Goal: Information Seeking & Learning: Learn about a topic

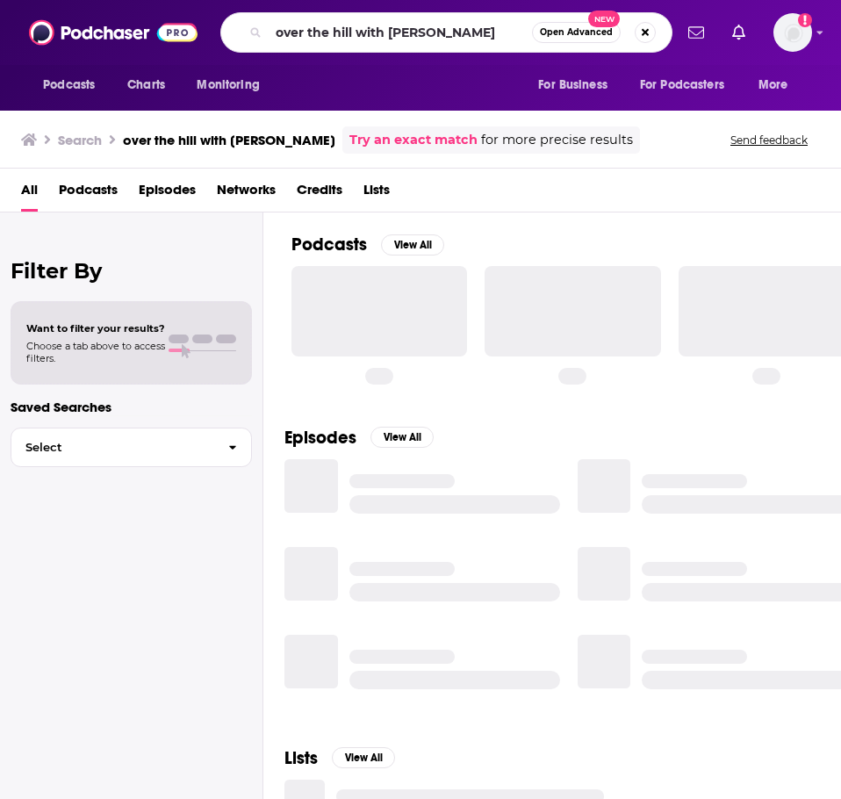
click at [287, 32] on input "over the hill with [PERSON_NAME]" at bounding box center [401, 32] width 264 height 28
drag, startPoint x: 0, startPoint y: 0, endPoint x: 285, endPoint y: 32, distance: 287.3
click at [285, 32] on input "over the hill with [PERSON_NAME]" at bounding box center [401, 32] width 264 height 28
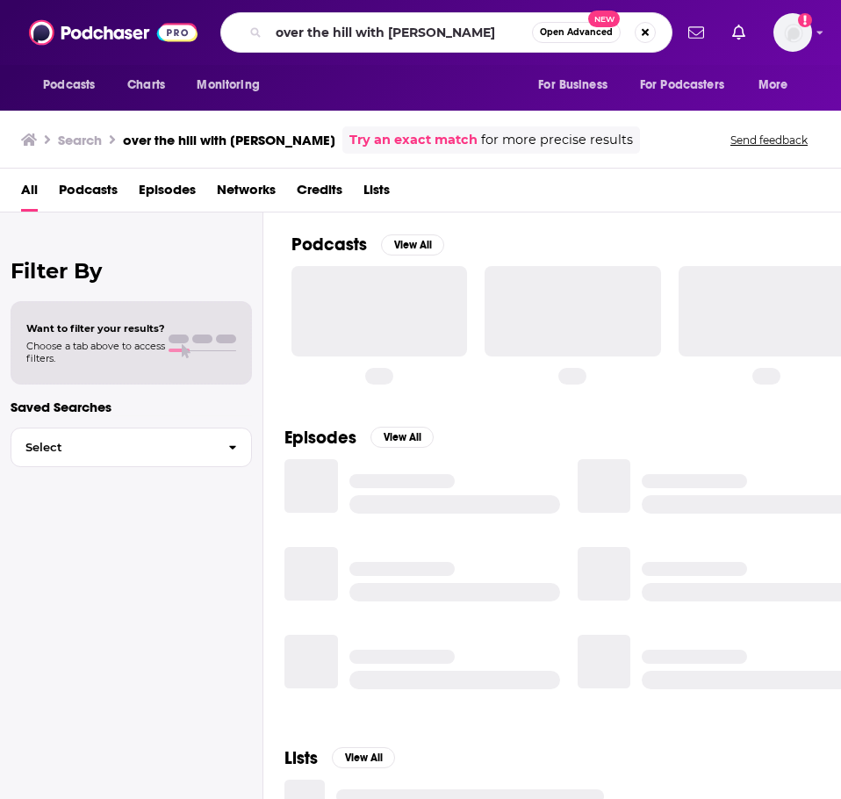
click at [285, 32] on input "over the hill with [PERSON_NAME]" at bounding box center [401, 32] width 264 height 28
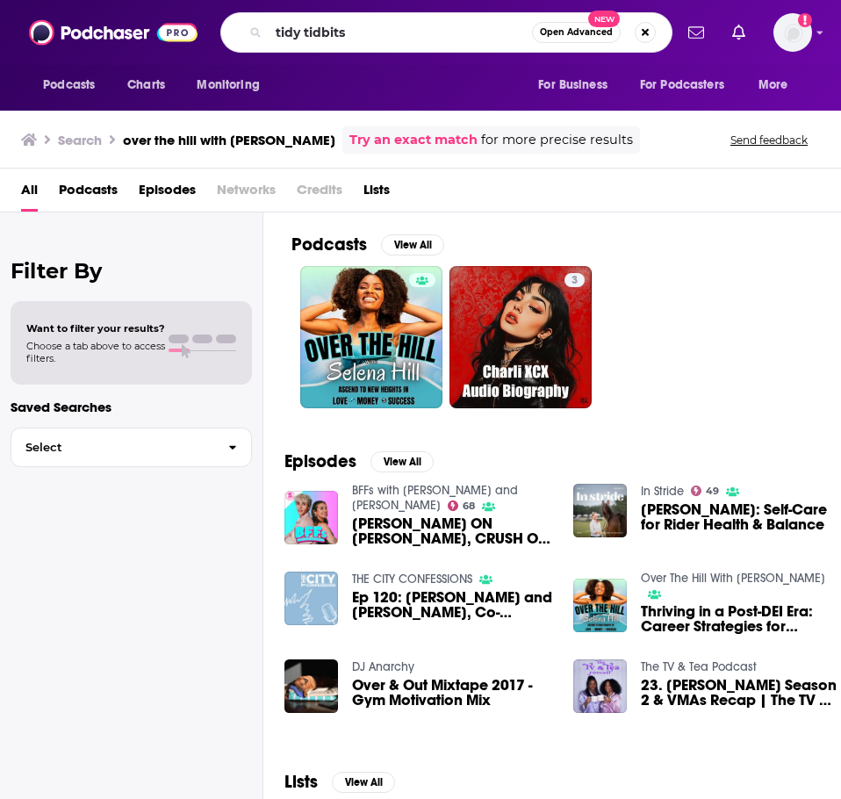
type input "tidy tidbits"
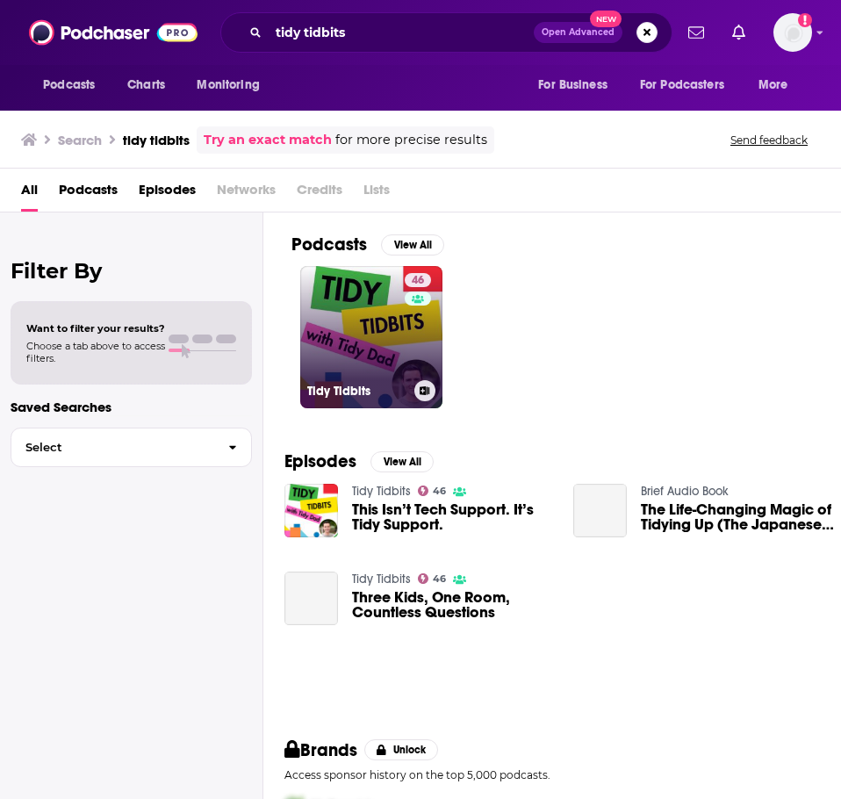
click at [377, 320] on link "46 Tidy Tidbits" at bounding box center [371, 337] width 142 height 142
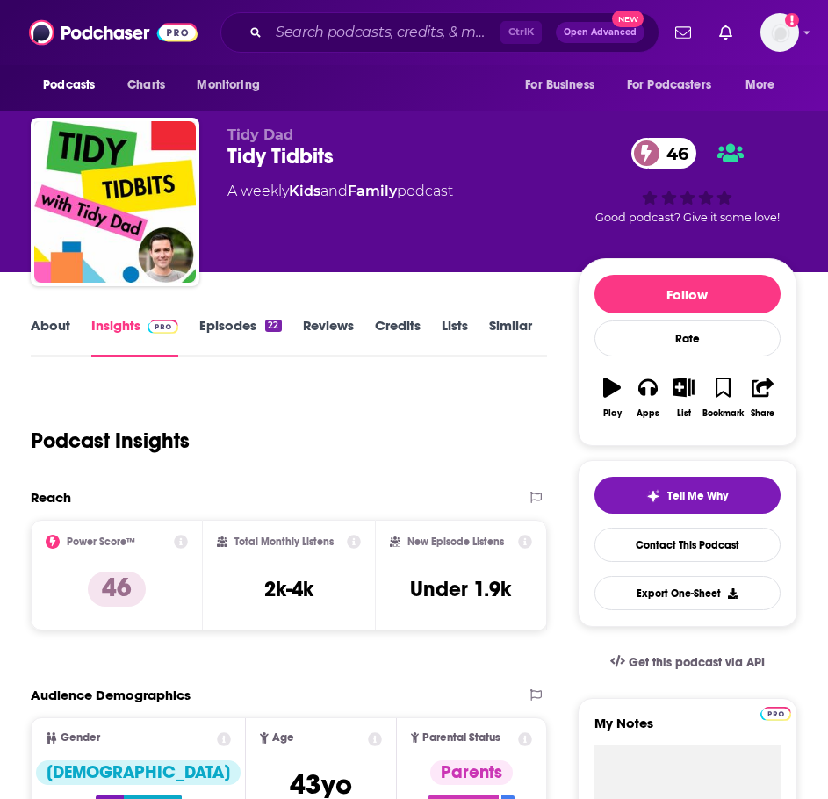
click at [34, 326] on link "About" at bounding box center [51, 337] width 40 height 40
